Goal: Information Seeking & Learning: Learn about a topic

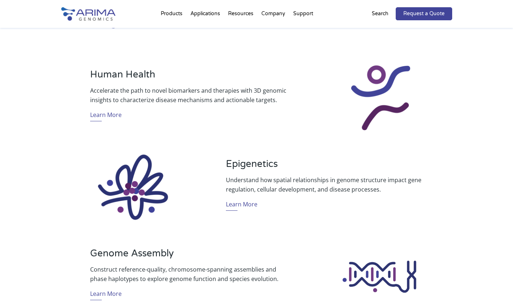
scroll to position [455, 0]
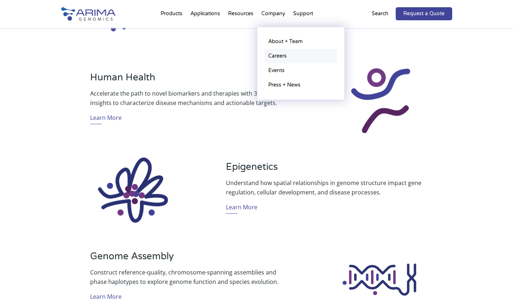
click at [276, 58] on link "Careers" at bounding box center [301, 56] width 72 height 14
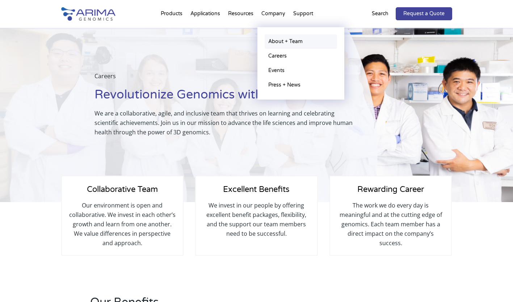
click at [277, 42] on link "About + Team" at bounding box center [301, 41] width 72 height 14
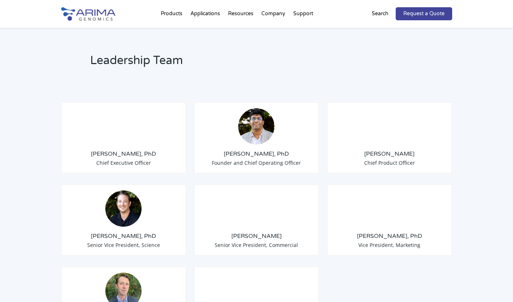
scroll to position [521, 0]
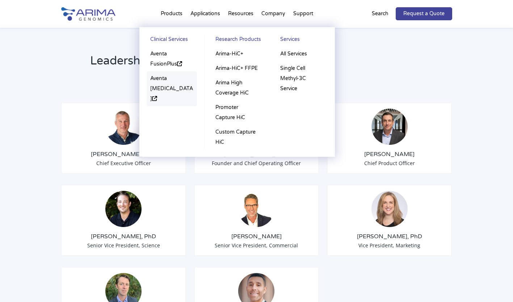
click at [161, 81] on link "Aventa [MEDICAL_DATA]" at bounding box center [172, 88] width 51 height 35
